Goal: Information Seeking & Learning: Find specific fact

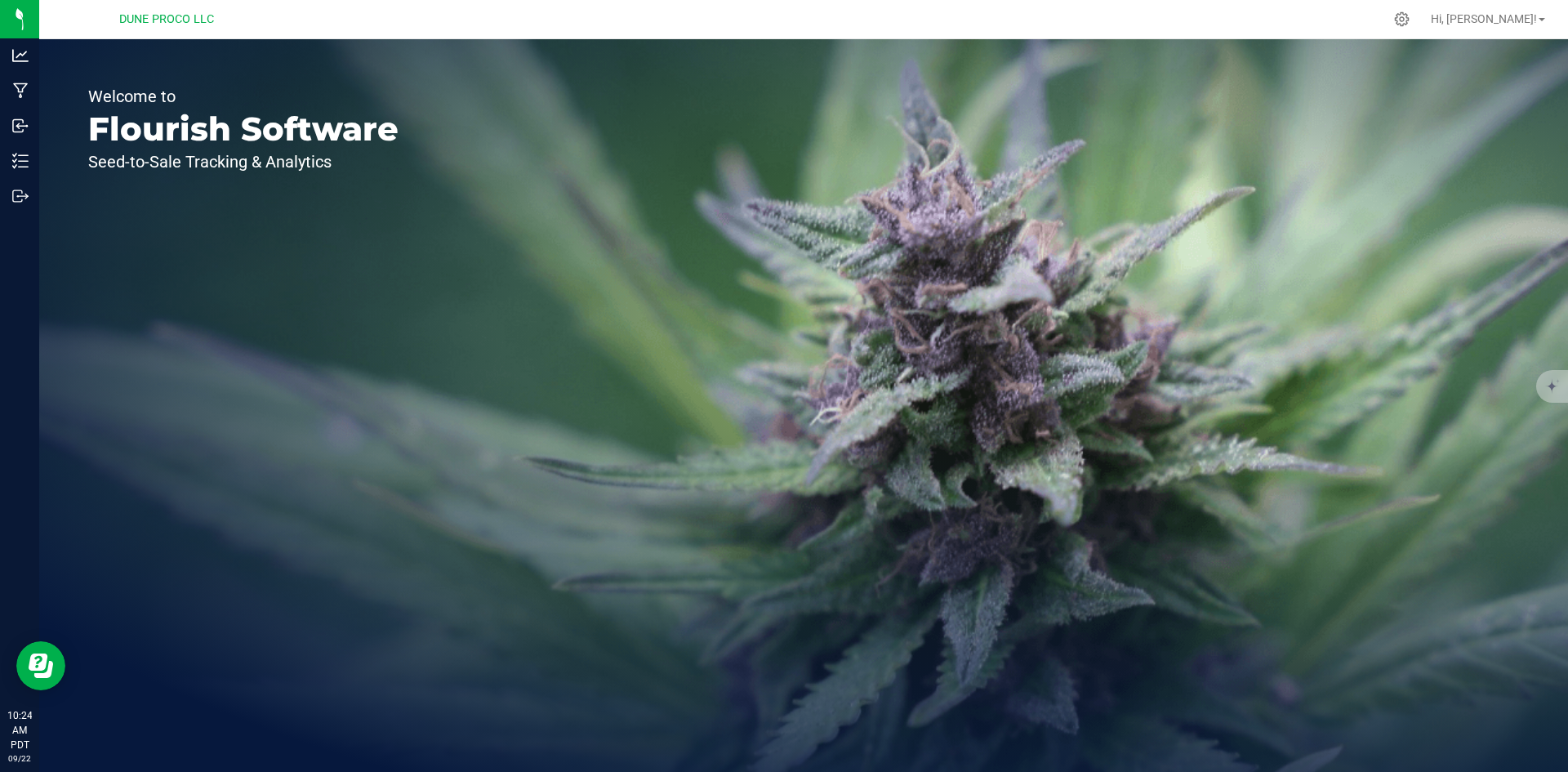
click at [39, 153] on div "Welcome to Flourish Software Seed-to-Sale Tracking & Analytics" at bounding box center [243, 405] width 408 height 733
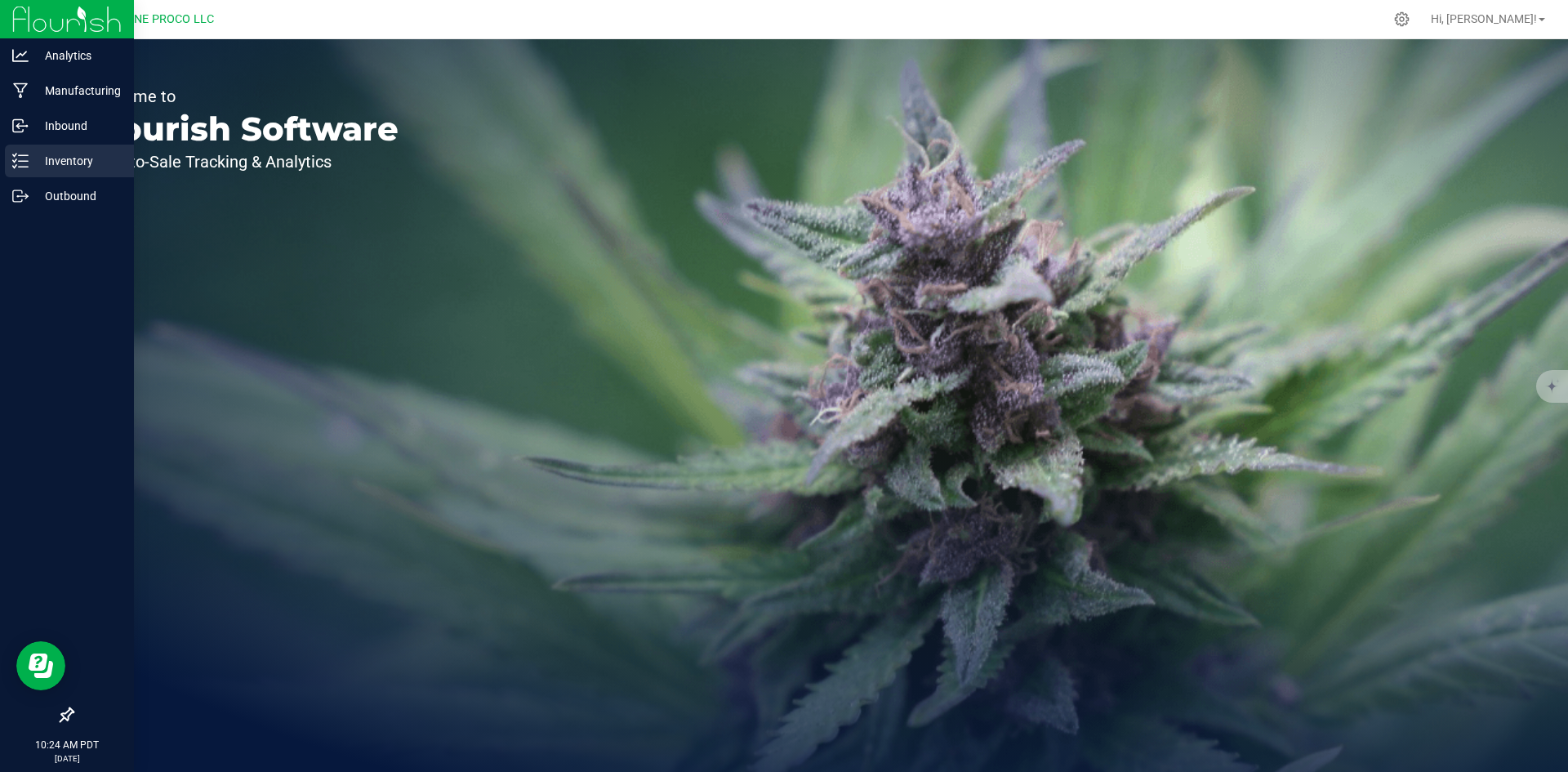
click at [21, 157] on icon at bounding box center [20, 161] width 16 height 17
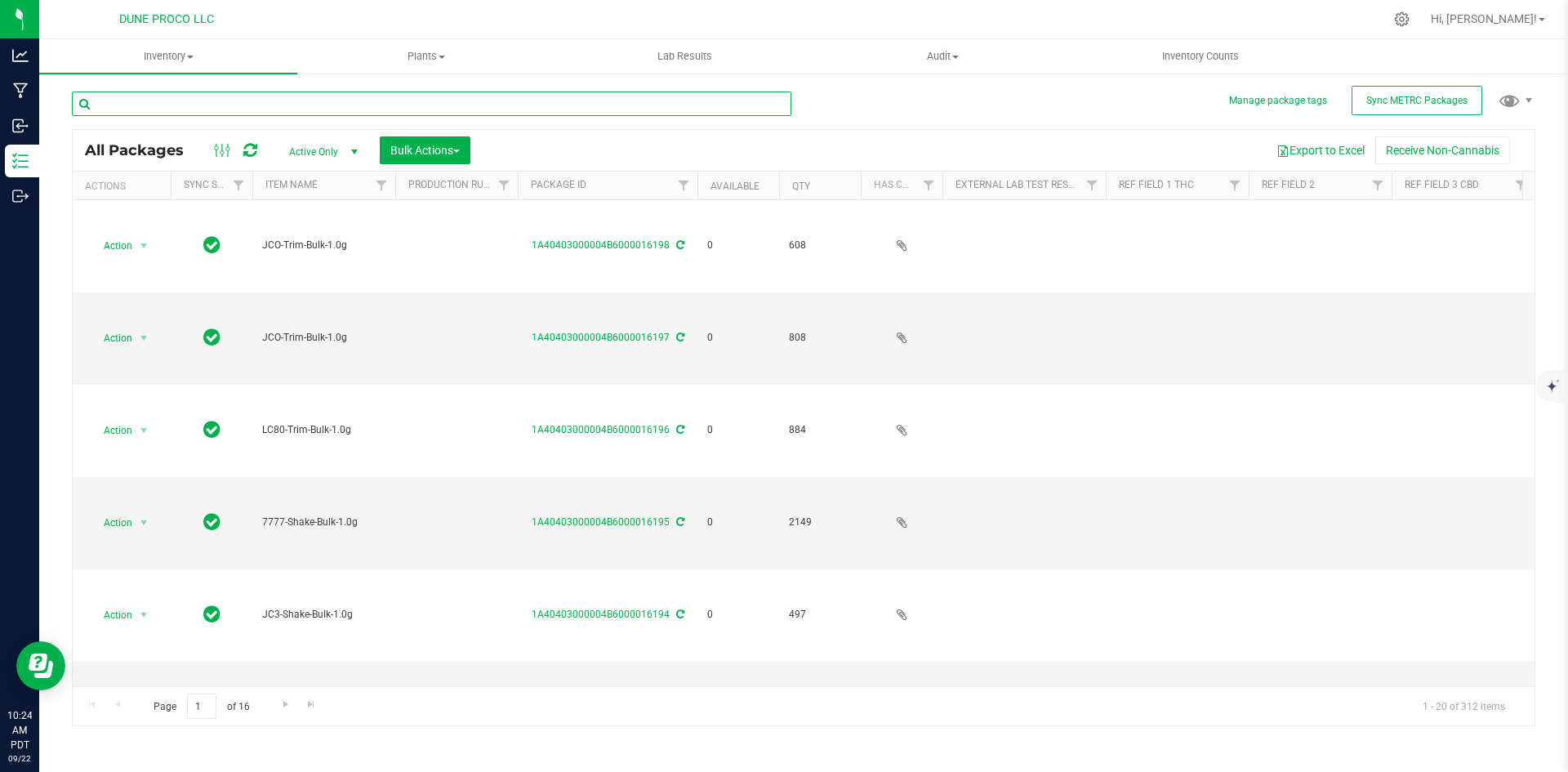
click at [466, 106] on input "text" at bounding box center [431, 104] width 719 height 25
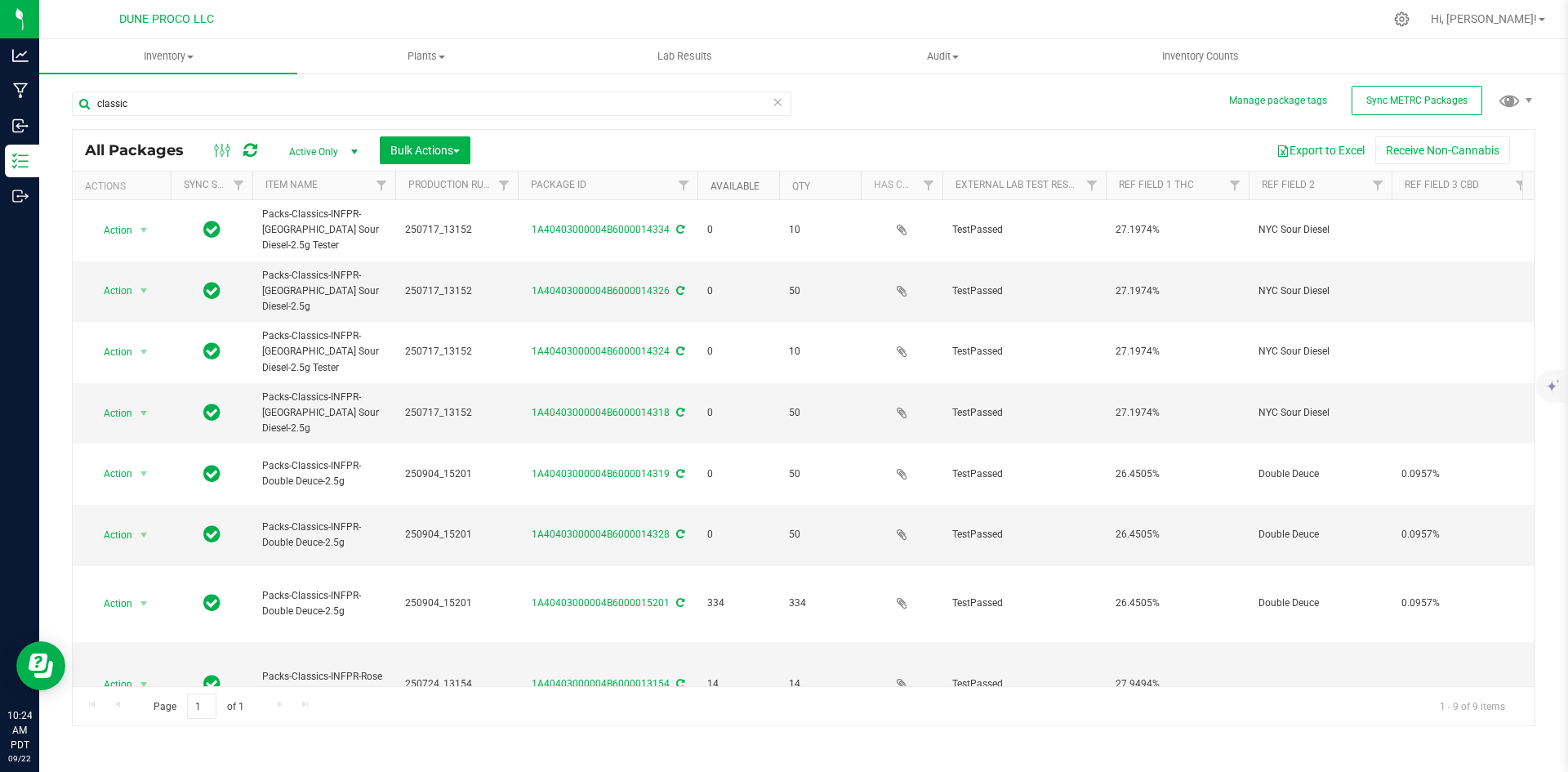
click at [730, 187] on link "Available" at bounding box center [734, 186] width 49 height 11
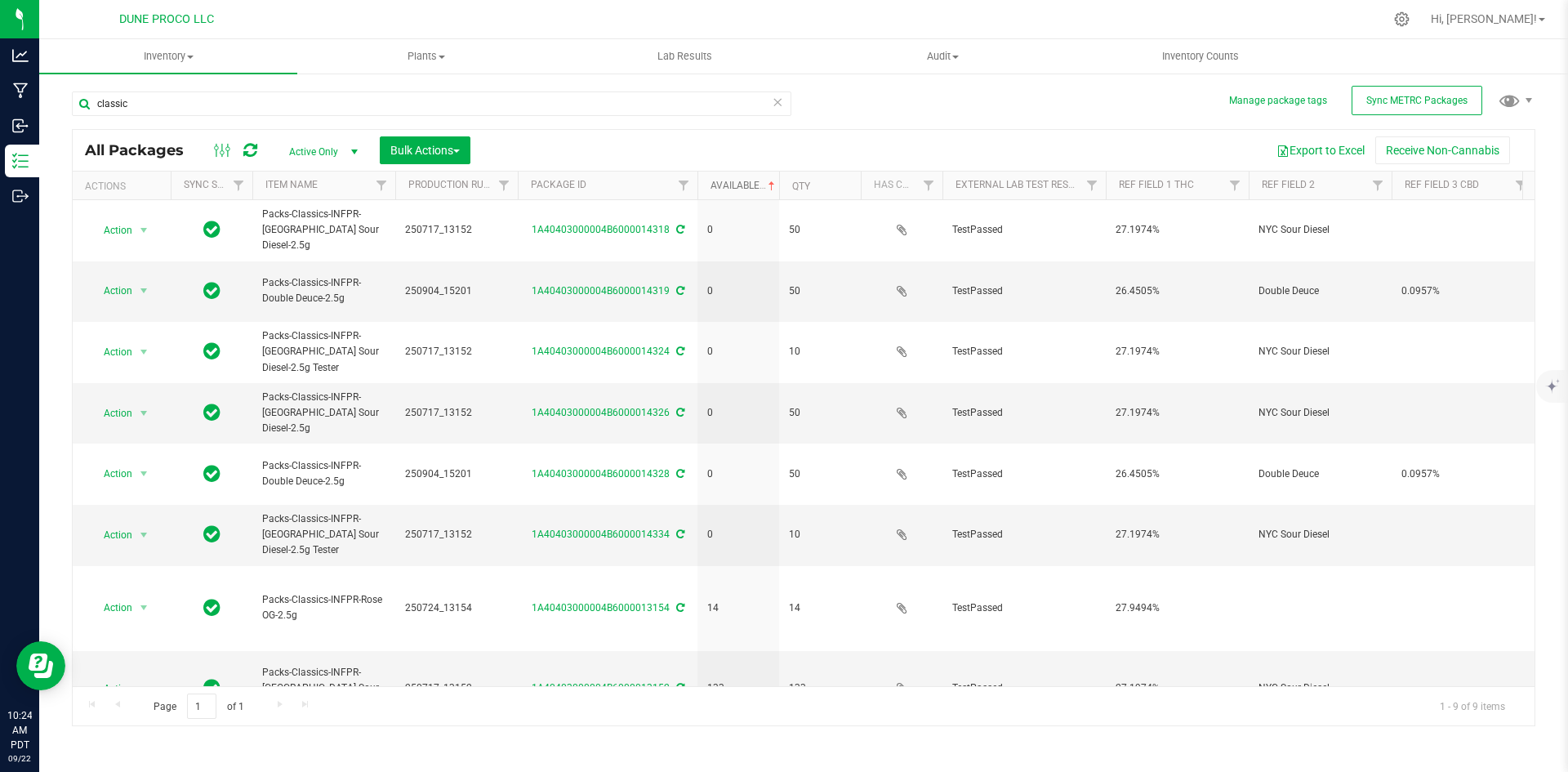
click at [730, 187] on link "Available" at bounding box center [744, 185] width 68 height 11
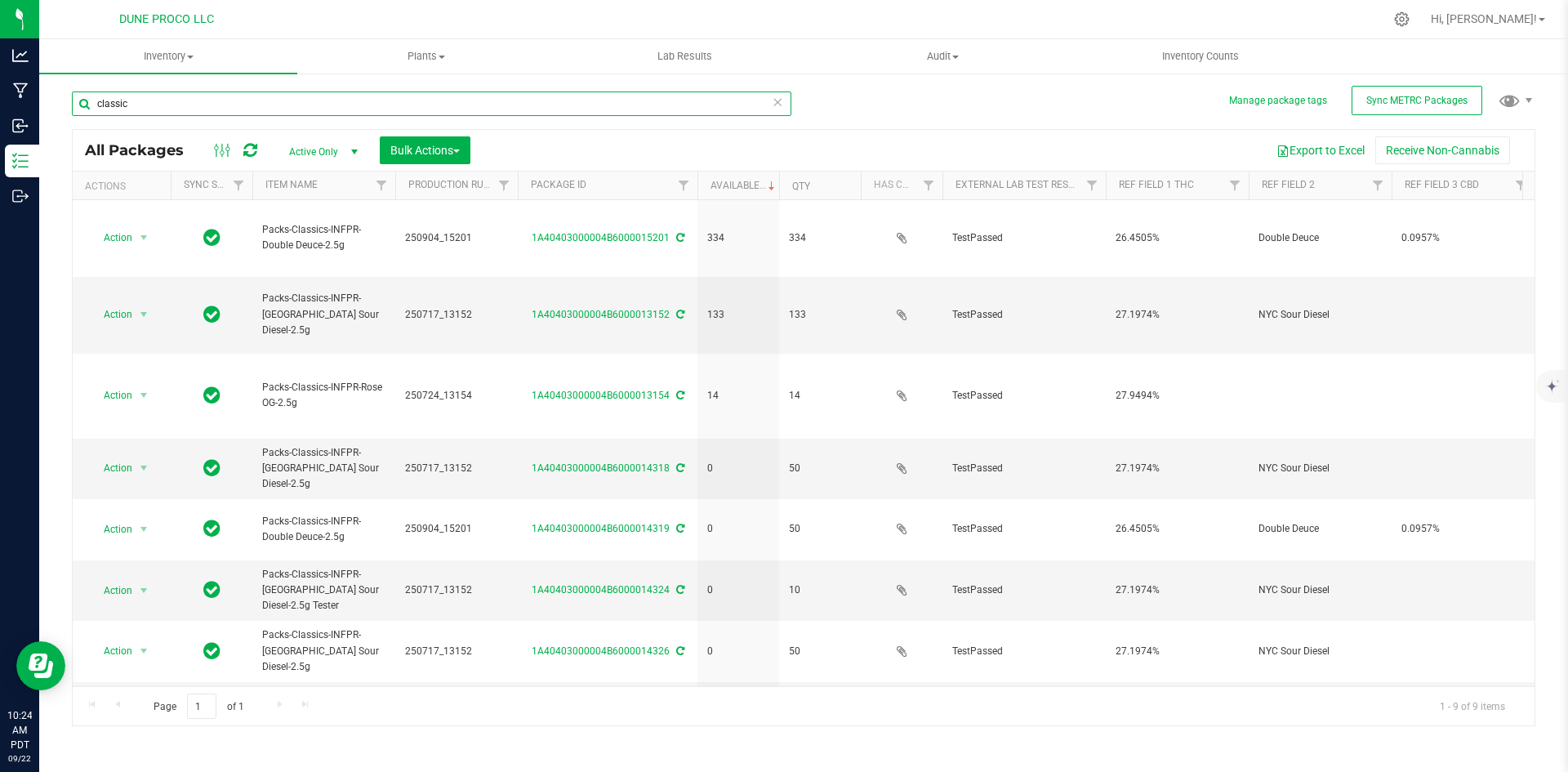
drag, startPoint x: 138, startPoint y: 109, endPoint x: 58, endPoint y: 88, distance: 82.7
click at [58, 88] on div "Manage package tags Sync METRC Packages classic All Packages Active Only Active…" at bounding box center [804, 320] width 1529 height 498
type input "glonez"
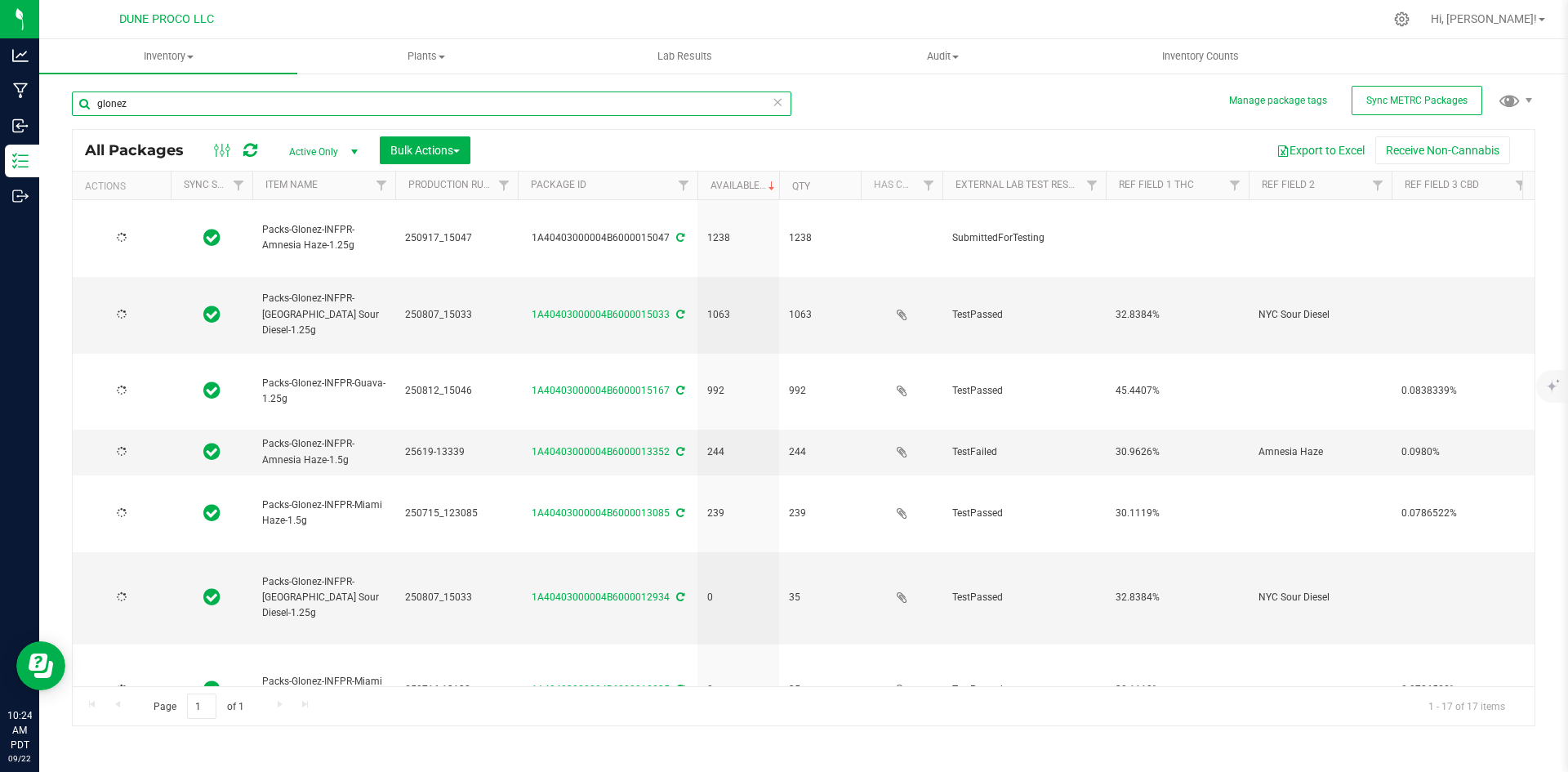
type input "[DATE]"
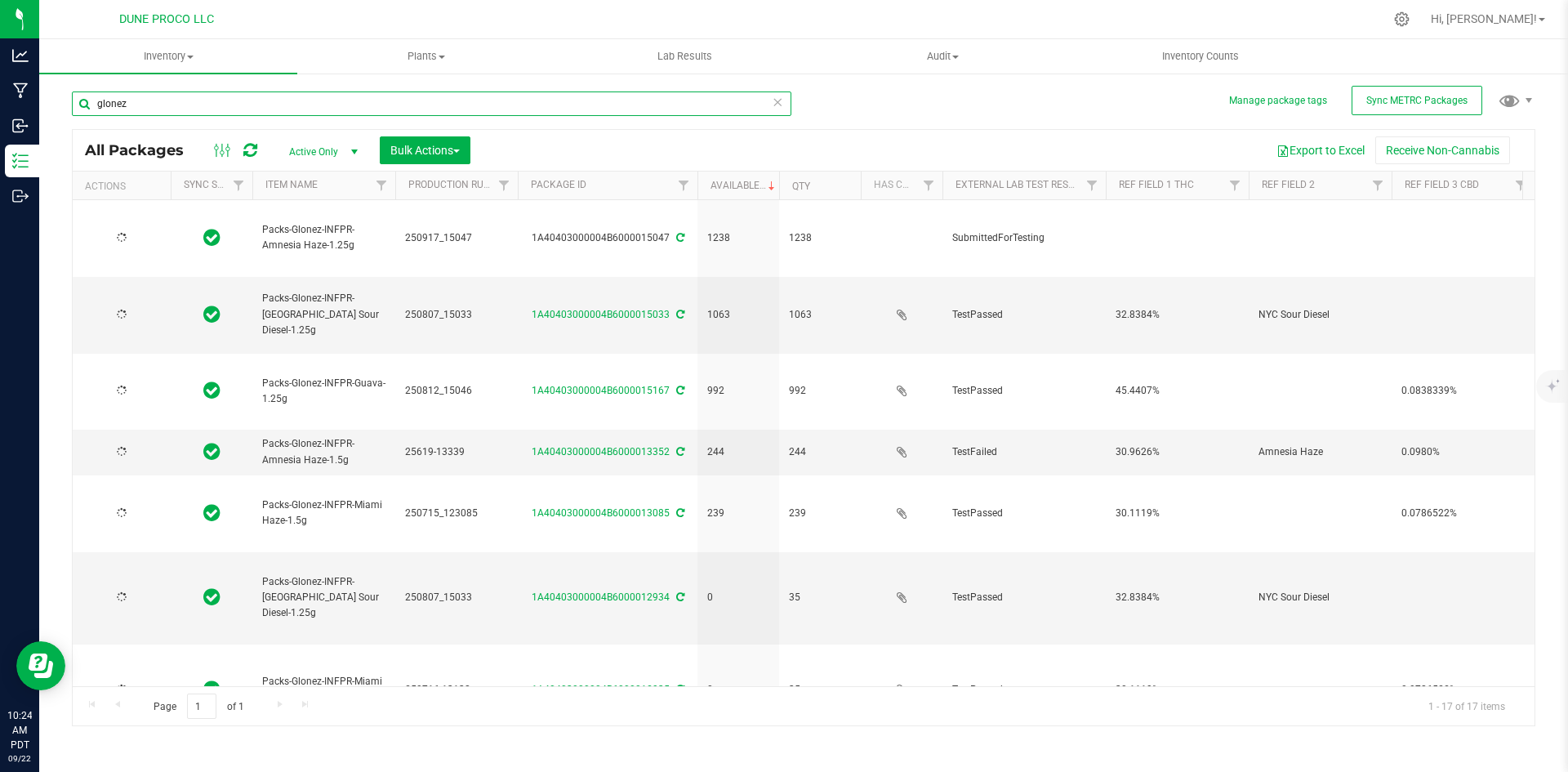
type input "[DATE]"
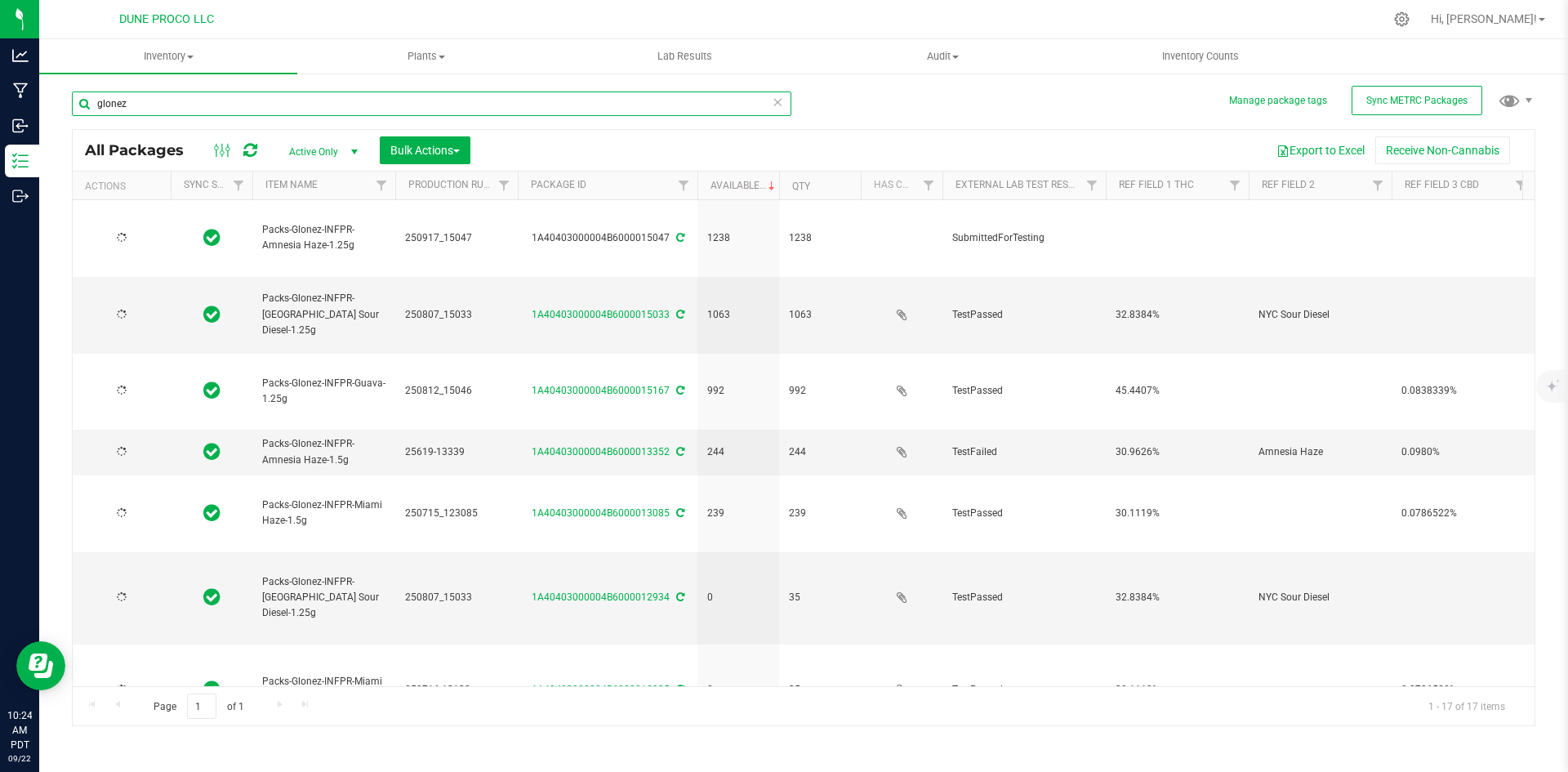
type input "[DATE]"
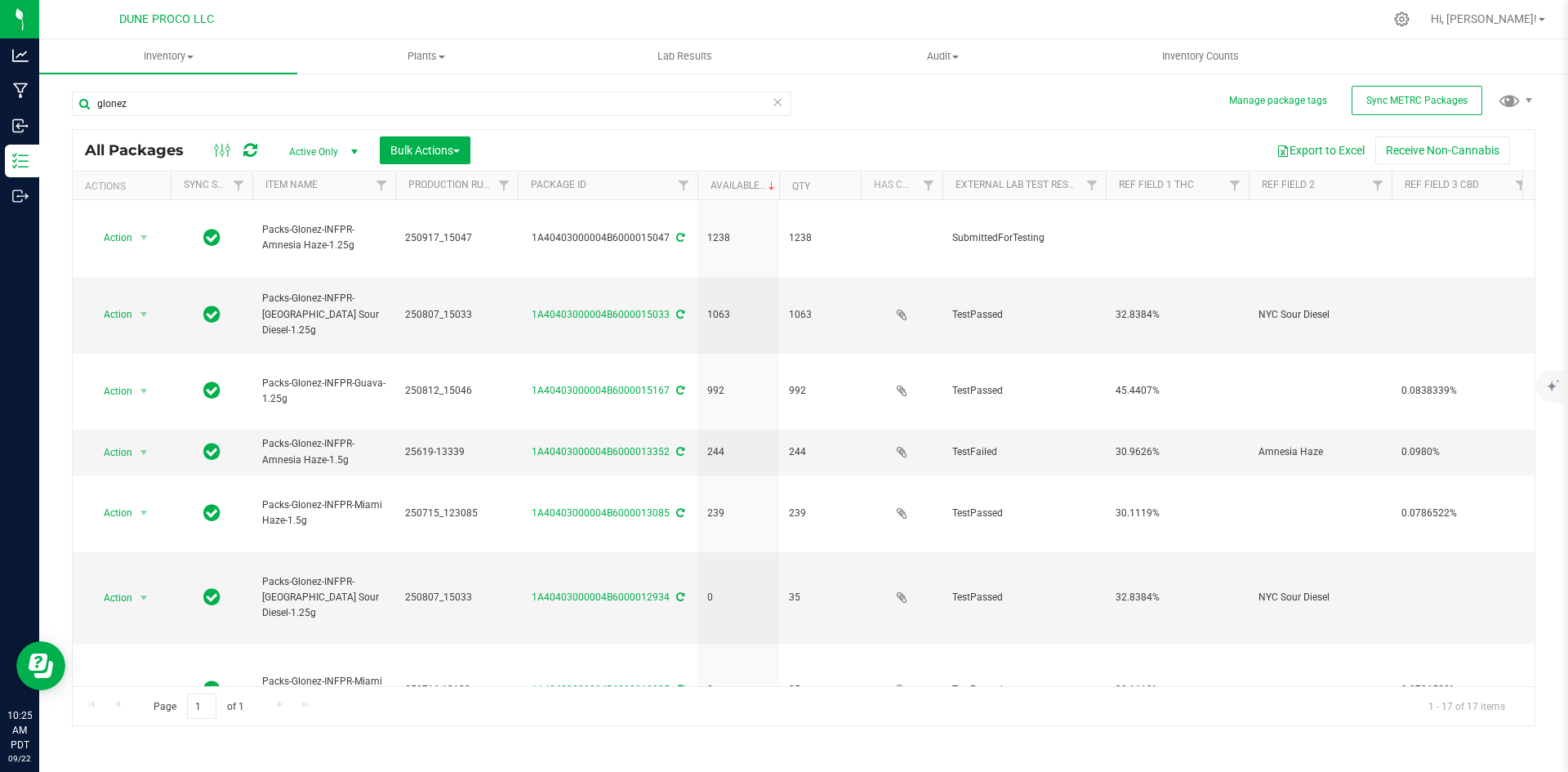
drag, startPoint x: 187, startPoint y: 124, endPoint x: 141, endPoint y: 119, distance: 46.3
click at [141, 119] on div "glonez" at bounding box center [431, 110] width 719 height 38
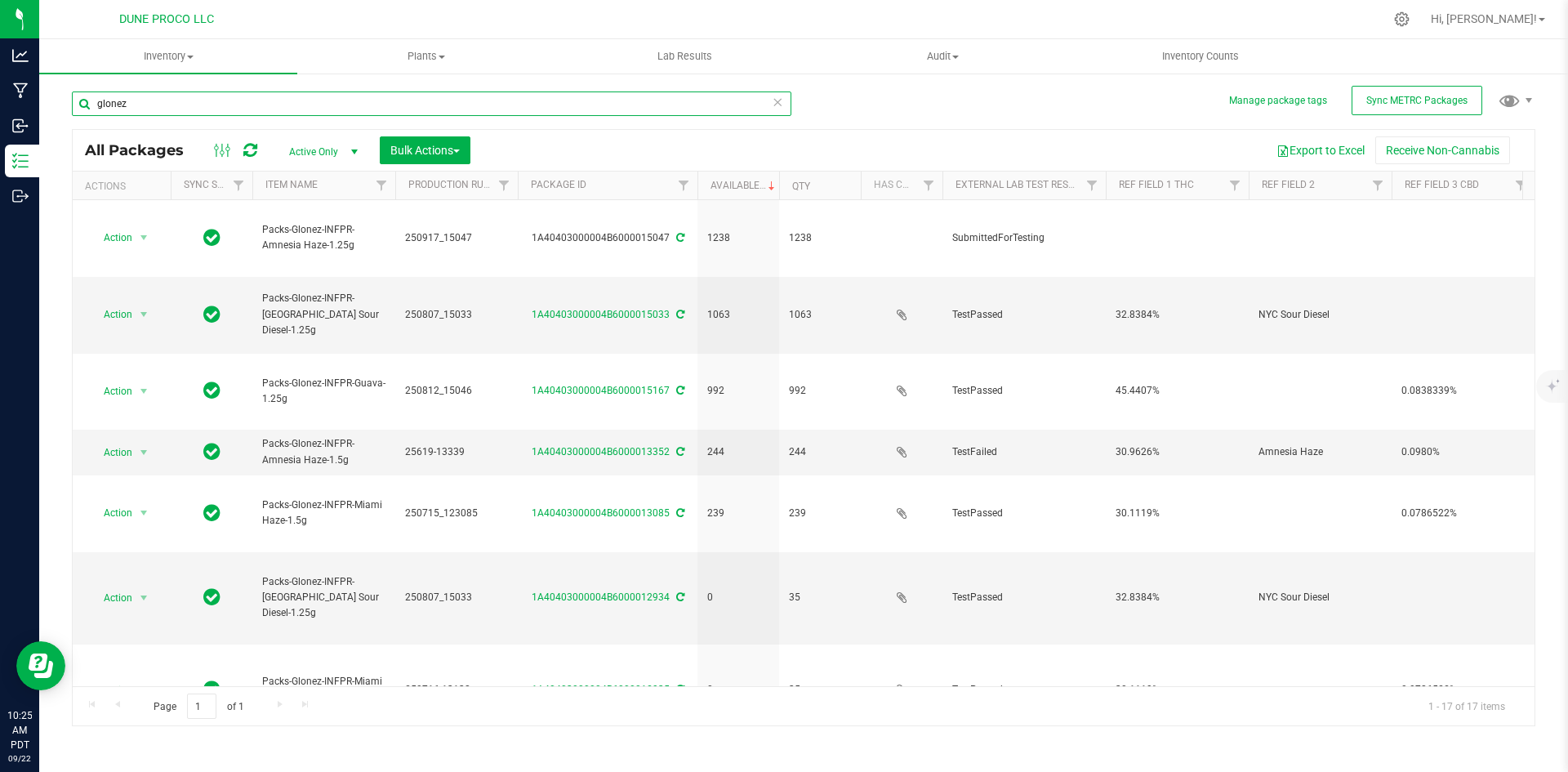
drag, startPoint x: 143, startPoint y: 99, endPoint x: 84, endPoint y: 103, distance: 59.1
click at [84, 103] on input "glonez" at bounding box center [431, 104] width 719 height 25
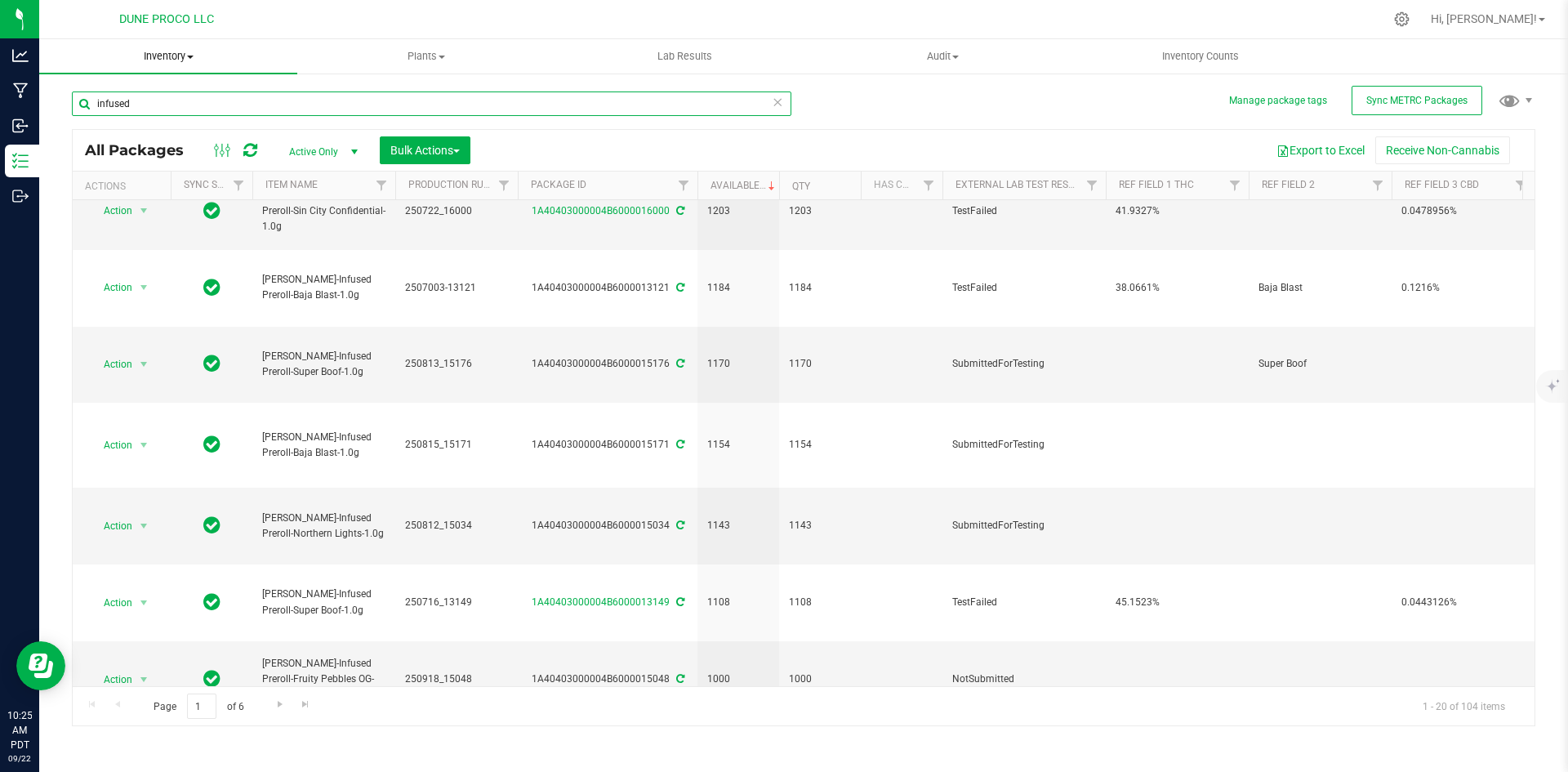
scroll to position [118, 0]
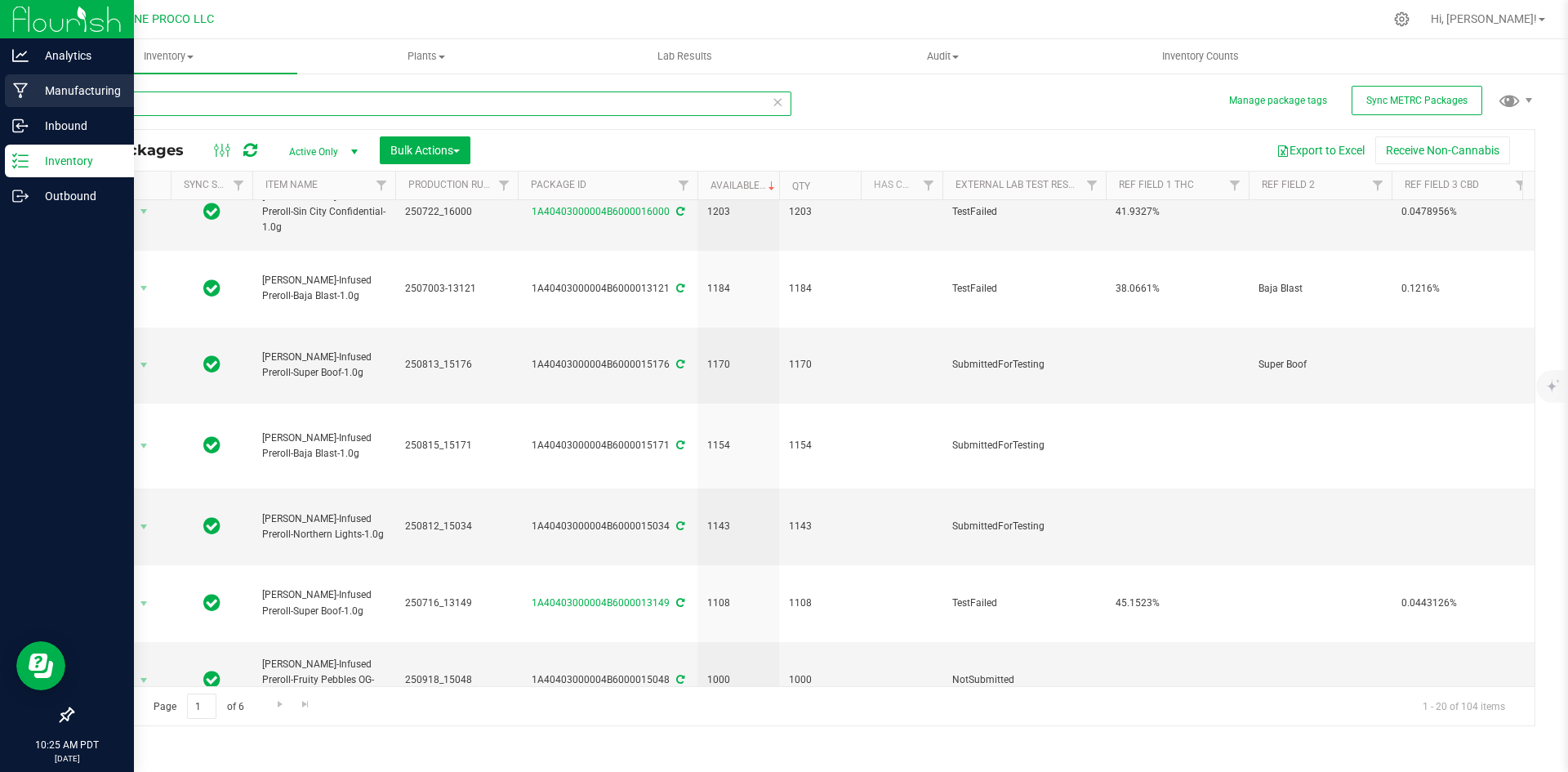
drag, startPoint x: 140, startPoint y: 105, endPoint x: 18, endPoint y: 101, distance: 122.1
click at [18, 101] on div "Analytics Manufacturing Inbound Inventory Outbound 10:25 AM PDT [DATE] 09/22 DU…" at bounding box center [784, 386] width 1568 height 772
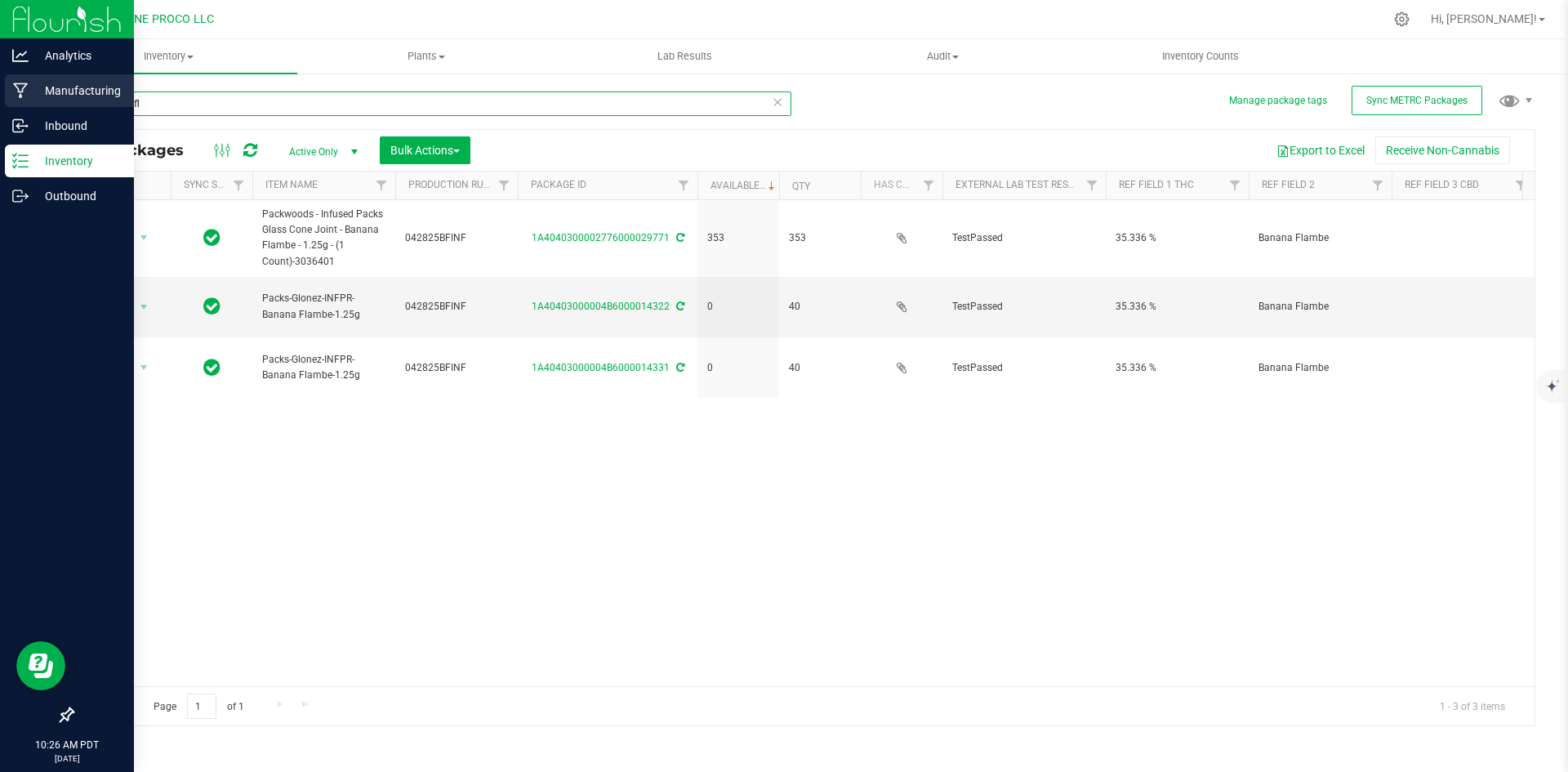
drag, startPoint x: 214, startPoint y: 107, endPoint x: 38, endPoint y: 83, distance: 177.6
click at [38, 83] on div "Analytics Manufacturing Inbound Inventory Outbound 10:26 AM PDT [DATE] 09/22 DU…" at bounding box center [784, 386] width 1568 height 772
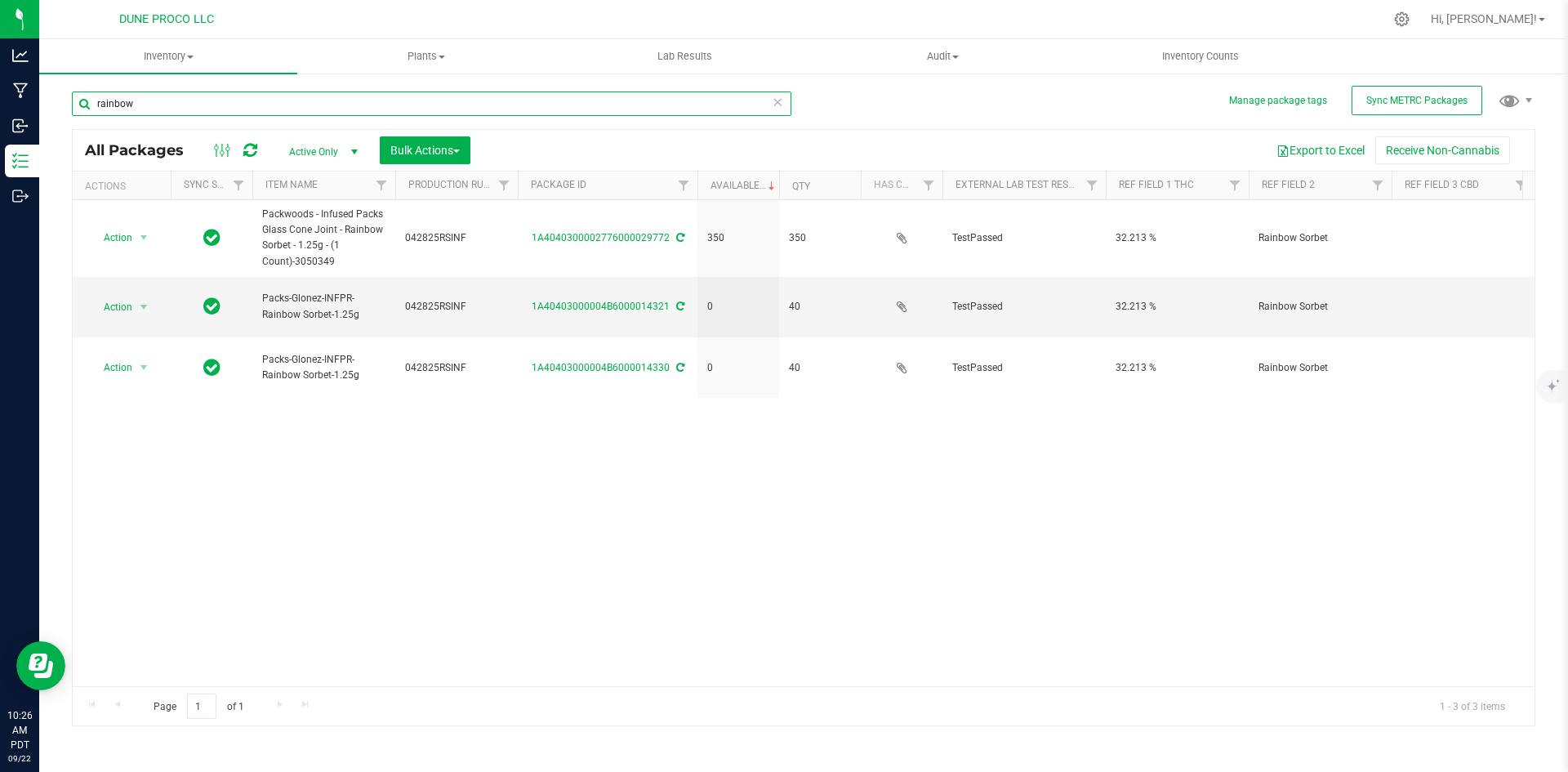
type input "rainbow"
drag, startPoint x: 178, startPoint y: 94, endPoint x: 58, endPoint y: 95, distance: 120.0
click at [58, 95] on div "Manage package tags Sync METRC Packages rainbow All Packages Active Only Active…" at bounding box center [804, 320] width 1529 height 498
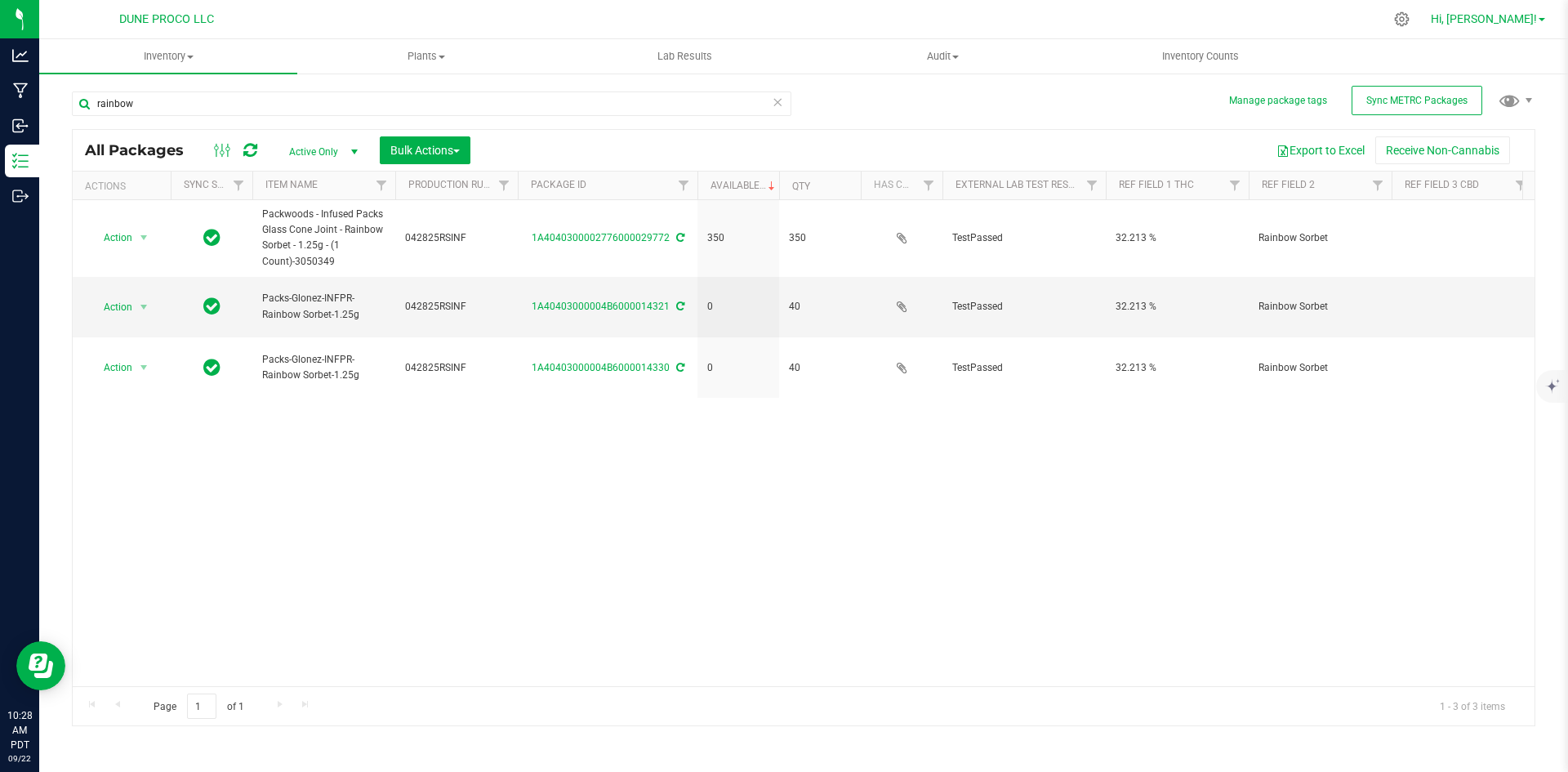
click at [1535, 12] on span "Hi, [PERSON_NAME]!" at bounding box center [1484, 18] width 106 height 13
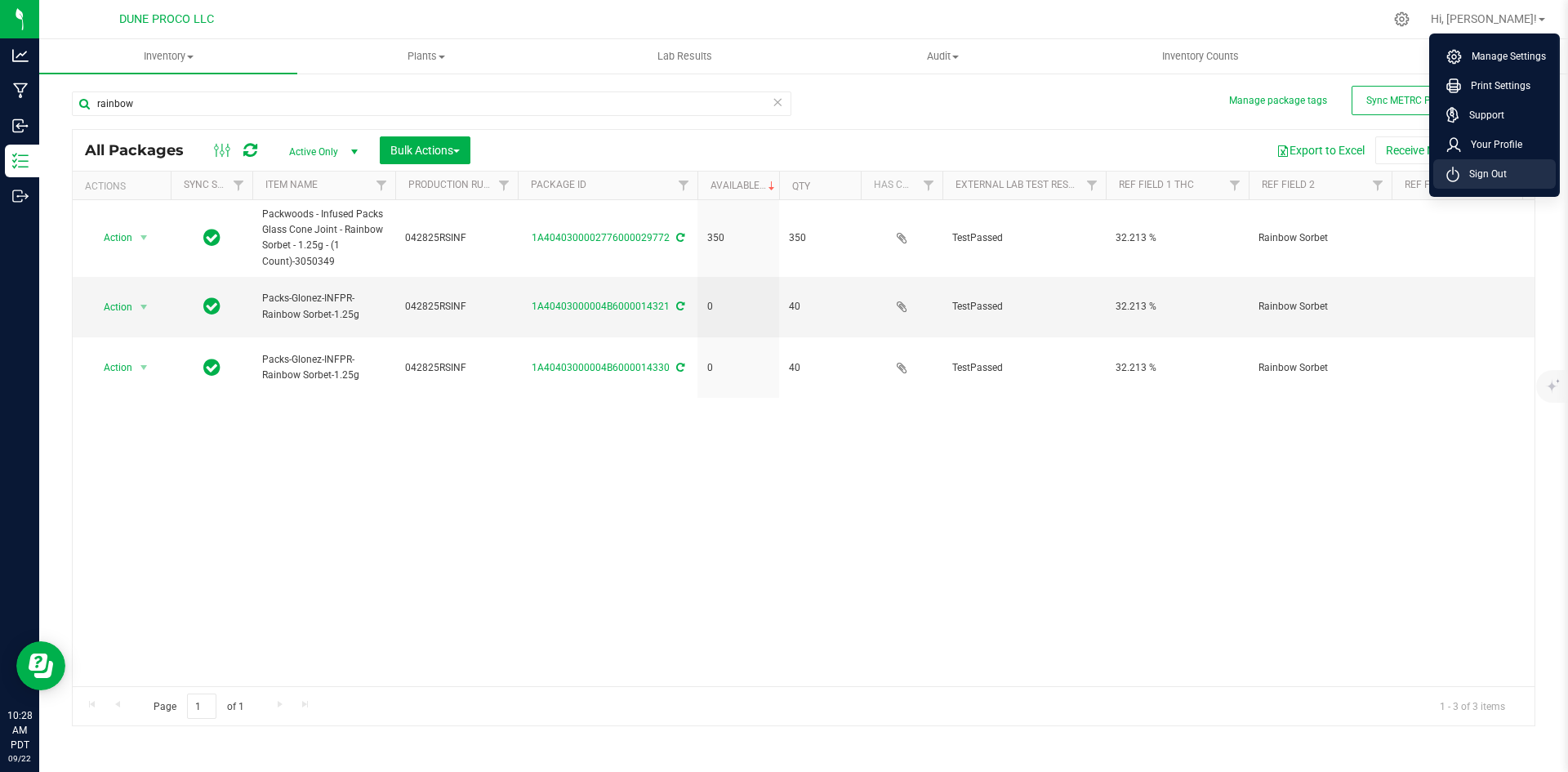
click at [1487, 168] on span "Sign Out" at bounding box center [1483, 174] width 48 height 17
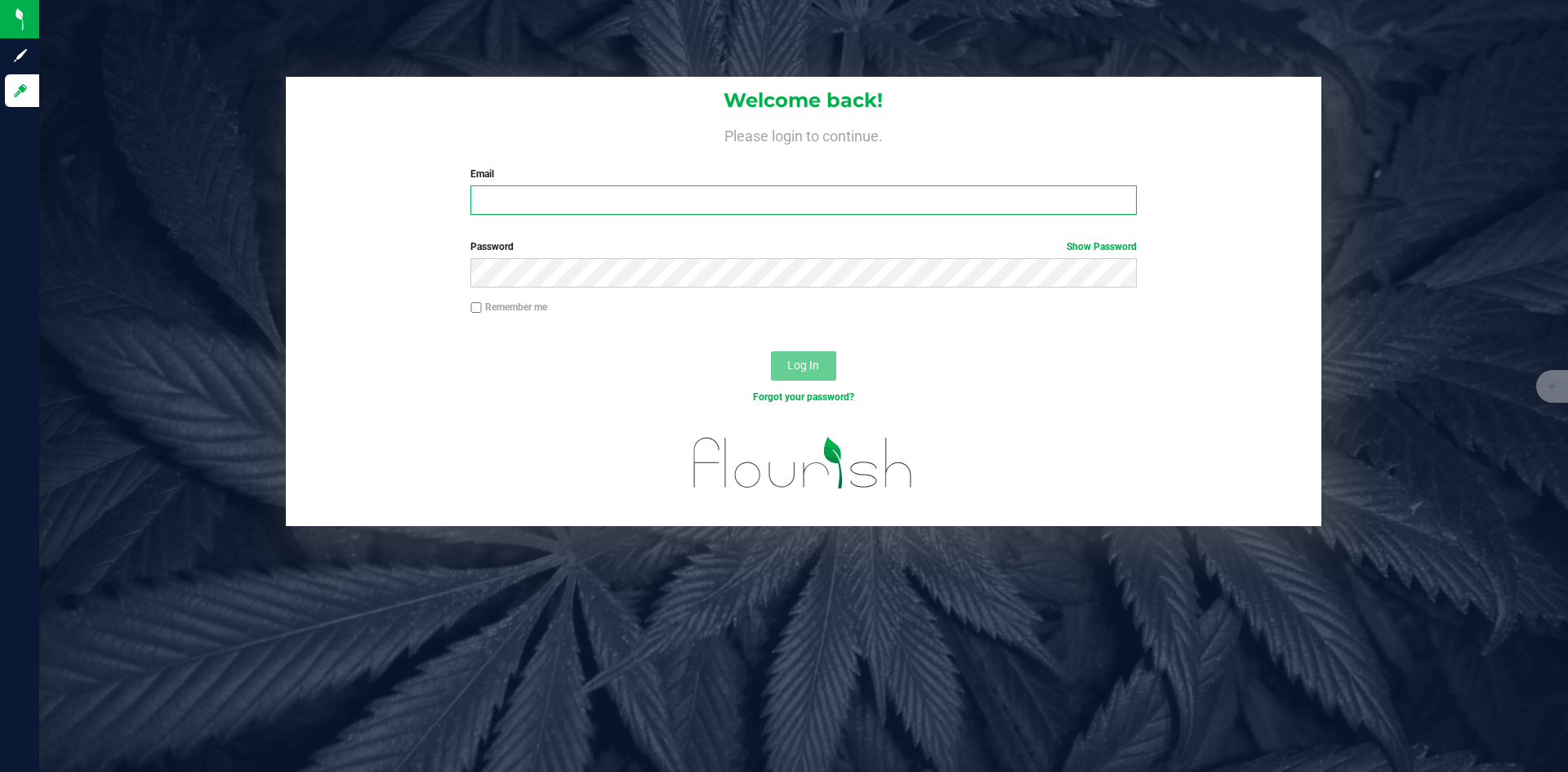
click at [691, 199] on input "Email" at bounding box center [803, 200] width 665 height 29
type input "[PERSON_NAME][EMAIL_ADDRESS][PERSON_NAME][DOMAIN_NAME]"
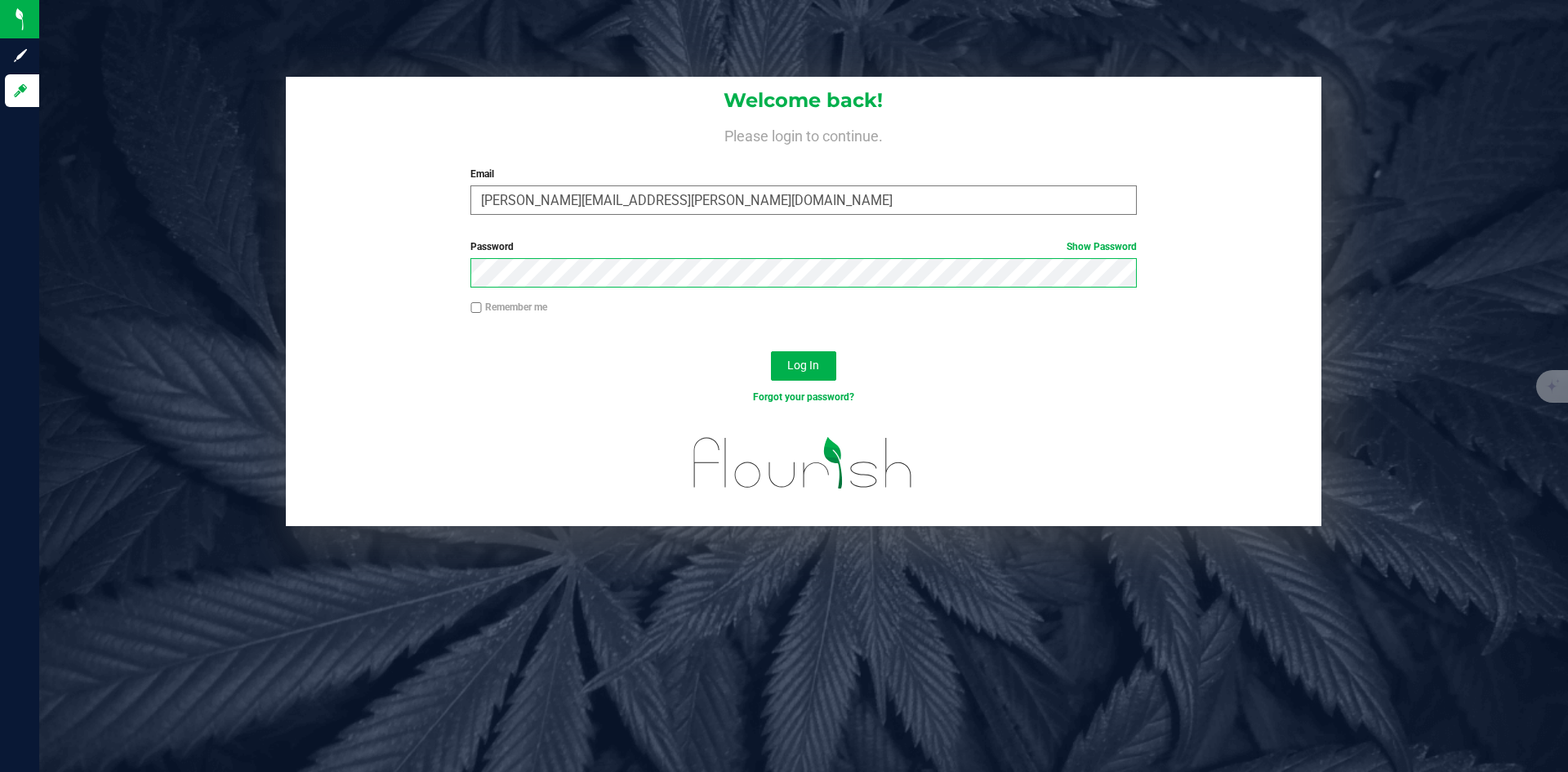
click at [771, 351] on button "Log In" at bounding box center [803, 366] width 65 height 29
